Goal: Consume media (video, audio): Consume media (video, audio)

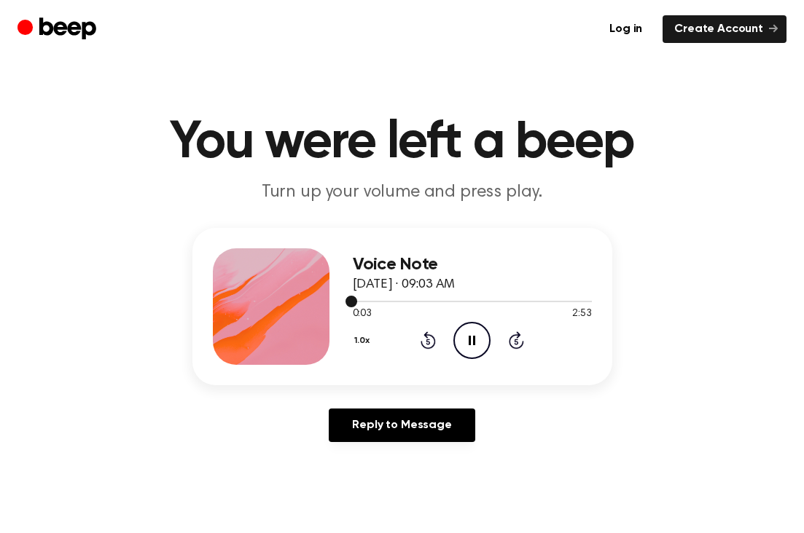
click at [485, 301] on div at bounding box center [472, 301] width 239 height 1
click at [518, 351] on div "1.0x Rewind 5 seconds Pause Audio Skip 5 seconds" at bounding box center [472, 340] width 239 height 37
click at [518, 350] on div "1.0x Rewind 5 seconds Pause Audio Skip 5 seconds" at bounding box center [472, 340] width 239 height 37
click at [514, 341] on icon "Skip 5 seconds" at bounding box center [516, 340] width 16 height 19
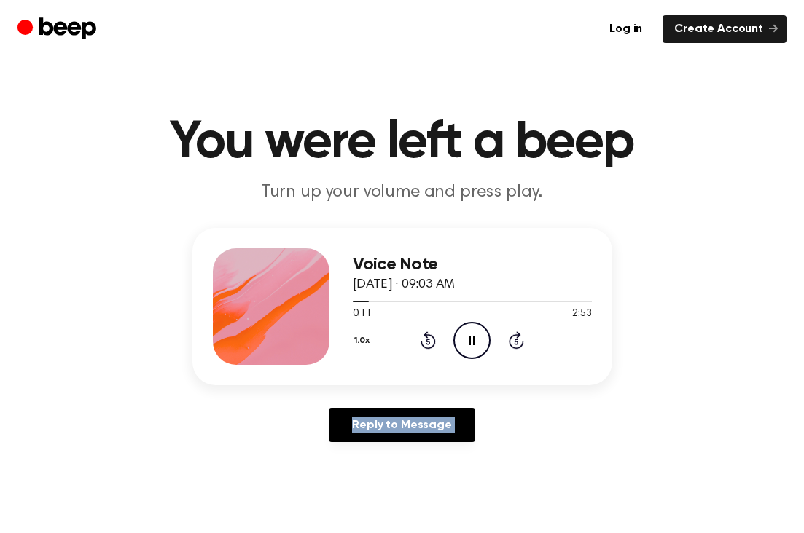
click at [514, 341] on icon "Skip 5 seconds" at bounding box center [516, 340] width 16 height 19
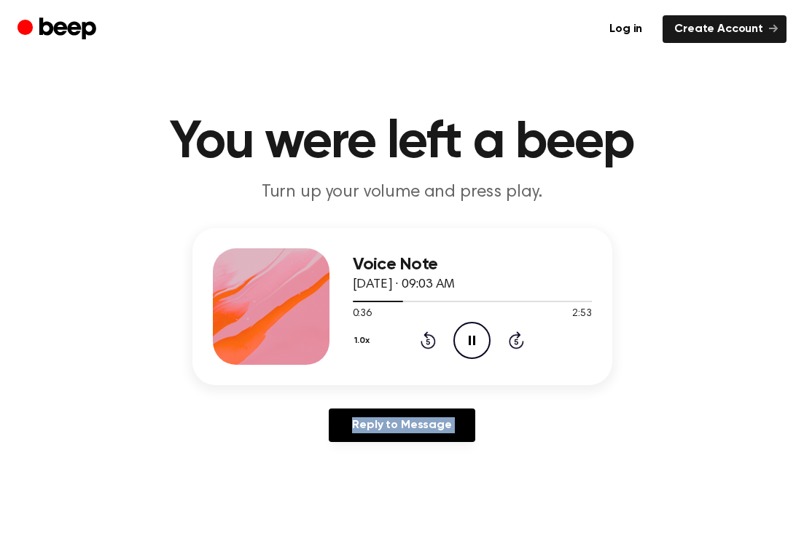
click at [514, 341] on icon "Skip 5 seconds" at bounding box center [516, 340] width 16 height 19
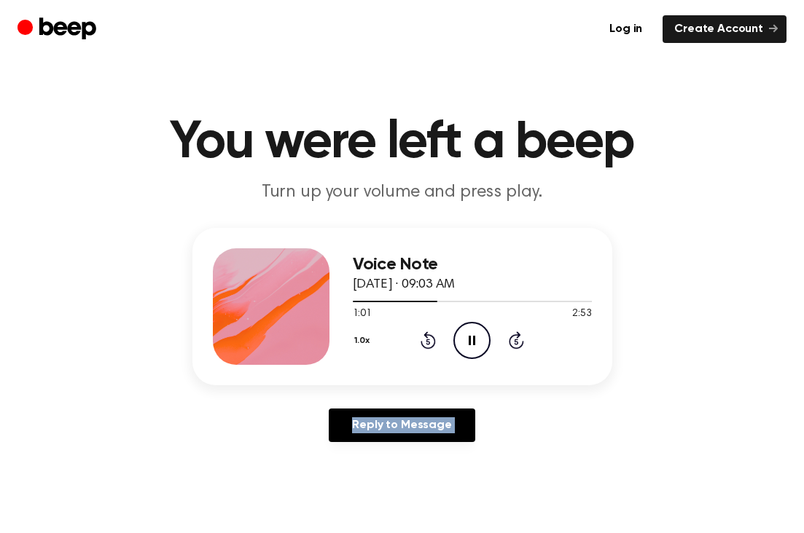
click at [514, 341] on icon "Skip 5 seconds" at bounding box center [516, 340] width 16 height 19
